Goal: Task Accomplishment & Management: Use online tool/utility

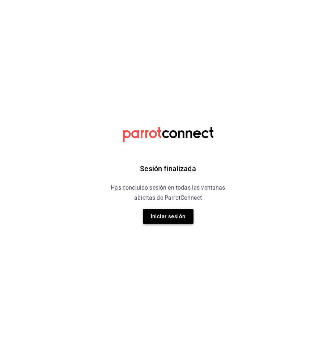
click at [185, 220] on button "Iniciar sesión" at bounding box center [168, 216] width 51 height 15
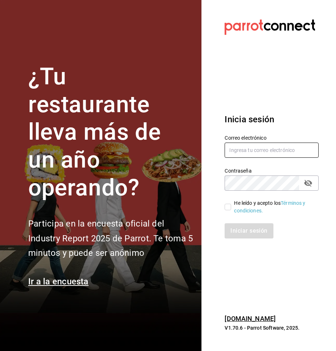
type input "[EMAIL_ADDRESS][DOMAIN_NAME]"
click at [226, 207] on input "He leído y acepto los Términos y condiciones." at bounding box center [227, 206] width 7 height 7
checkbox input "true"
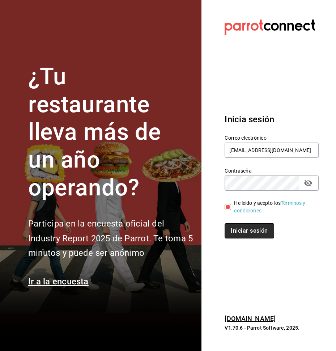
click at [240, 230] on button "Iniciar sesión" at bounding box center [248, 230] width 49 height 15
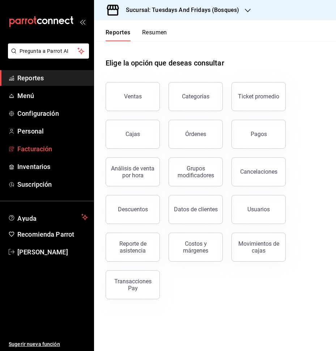
click at [46, 153] on span "Facturación" at bounding box center [52, 149] width 70 height 10
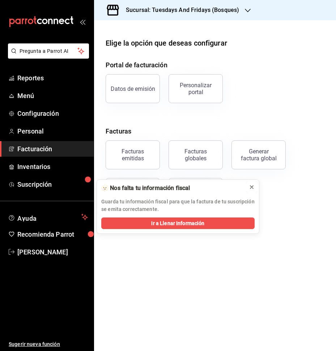
click at [251, 185] on icon at bounding box center [252, 187] width 6 height 6
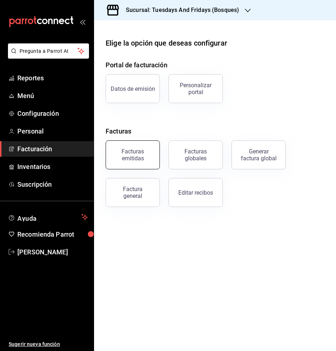
click at [112, 160] on div "Facturas emitidas" at bounding box center [132, 155] width 45 height 14
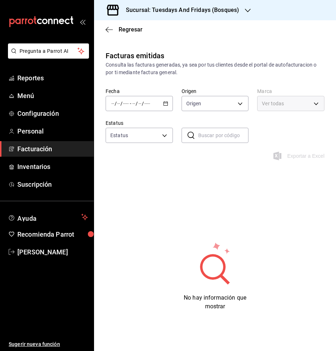
type input "ORDER_INVOICE,GENERAL_INVOICE"
type input "ACTIVE,PENDING_CANCELLATION,CANCELLED,PRE_CANCELLED"
click at [42, 151] on span "Facturación" at bounding box center [52, 149] width 70 height 10
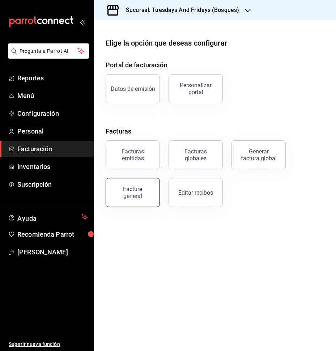
click at [118, 183] on button "Factura general" at bounding box center [133, 192] width 54 height 29
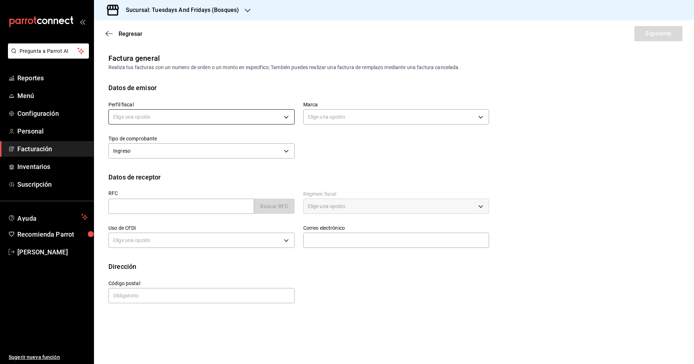
click at [205, 118] on body "Pregunta a Parrot AI Reportes Menú Configuración Personal Facturación Inventari…" at bounding box center [347, 182] width 694 height 364
click at [152, 149] on li "JUAN IGNACIO ACERO PADILLA" at bounding box center [201, 153] width 185 height 13
type input "a60f3b00-dd24-4c3b-a0e1-0cac2ce3a580"
type input "41a15e8b-37bc-48dd-a467-b005b9a943ff"
drag, startPoint x: 360, startPoint y: 158, endPoint x: 251, endPoint y: 182, distance: 111.8
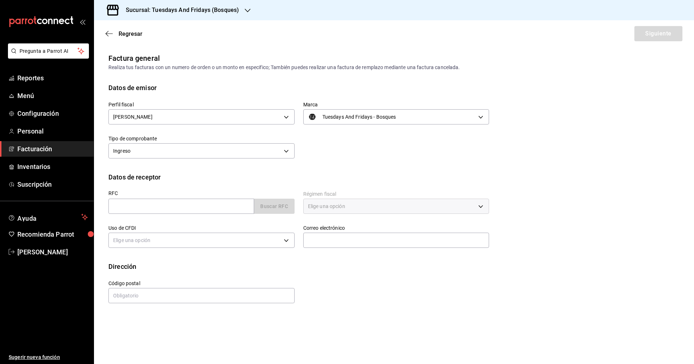
click at [335, 164] on div "Perfil fiscal JUAN IGNACIO ACERO PADILLA a60f3b00-dd24-4c3b-a0e1-0cac2ce3a580 M…" at bounding box center [393, 132] width 571 height 79
click at [207, 203] on input "text" at bounding box center [181, 205] width 146 height 15
drag, startPoint x: 290, startPoint y: 344, endPoint x: 288, endPoint y: 360, distance: 16.7
click at [284, 349] on main "Regresar Siguiente Factura general Realiza tus facturas con un numero de orden …" at bounding box center [394, 191] width 600 height 343
click at [335, 159] on div "Perfil fiscal JUAN IGNACIO ACERO PADILLA a60f3b00-dd24-4c3b-a0e1-0cac2ce3a580 M…" at bounding box center [294, 127] width 389 height 68
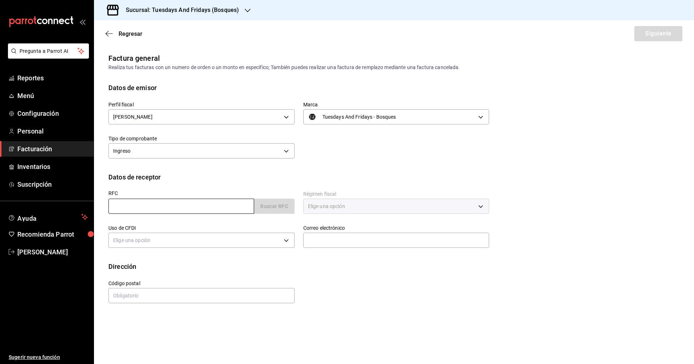
click at [214, 208] on input "text" at bounding box center [181, 205] width 146 height 15
type input "SOMA880426BZ2"
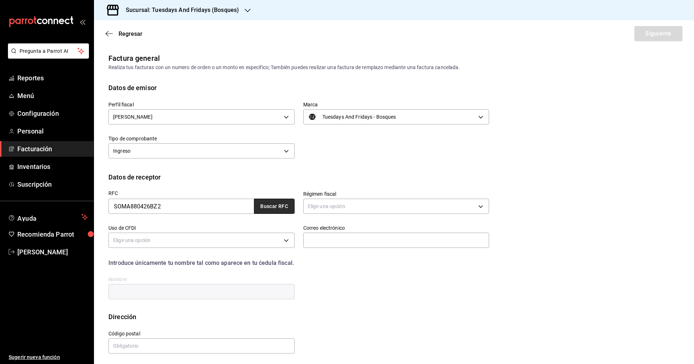
click at [259, 209] on button "Buscar RFC" at bounding box center [274, 205] width 40 height 15
